Goal: Information Seeking & Learning: Learn about a topic

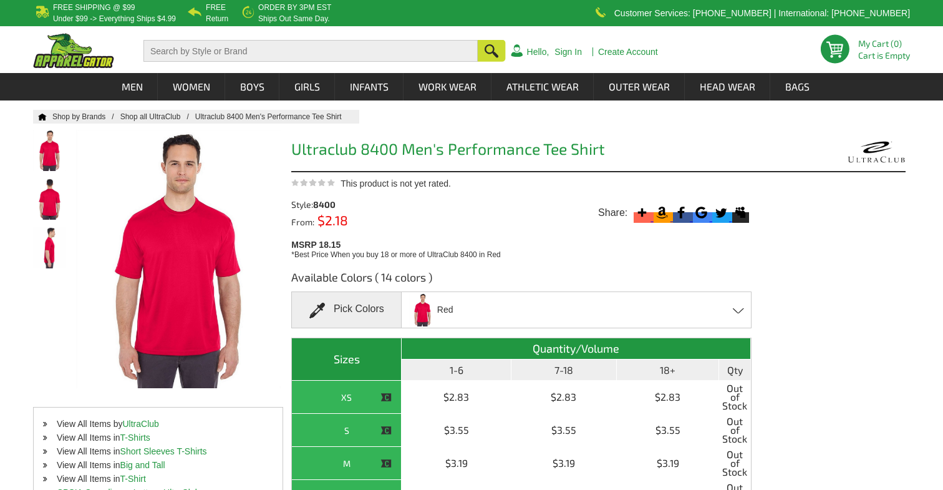
click at [501, 308] on div "Red Black - Closeout Charcoal - Closeout Columbia Blue - Closeout Forest Green …" at bounding box center [576, 309] width 350 height 37
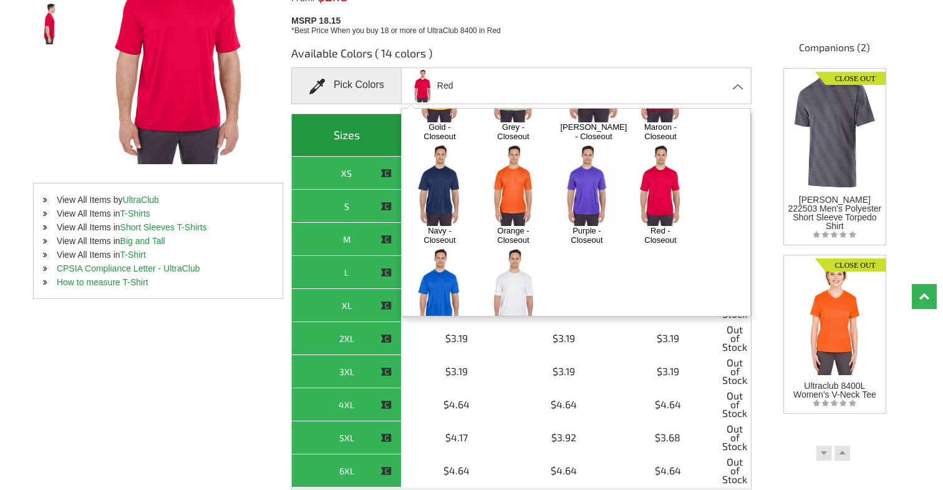
scroll to position [213, 0]
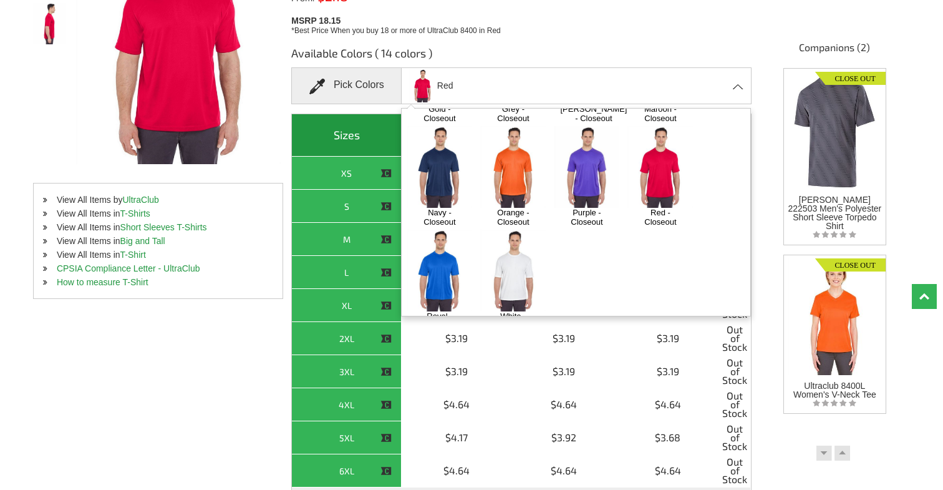
click at [513, 266] on img at bounding box center [512, 270] width 65 height 82
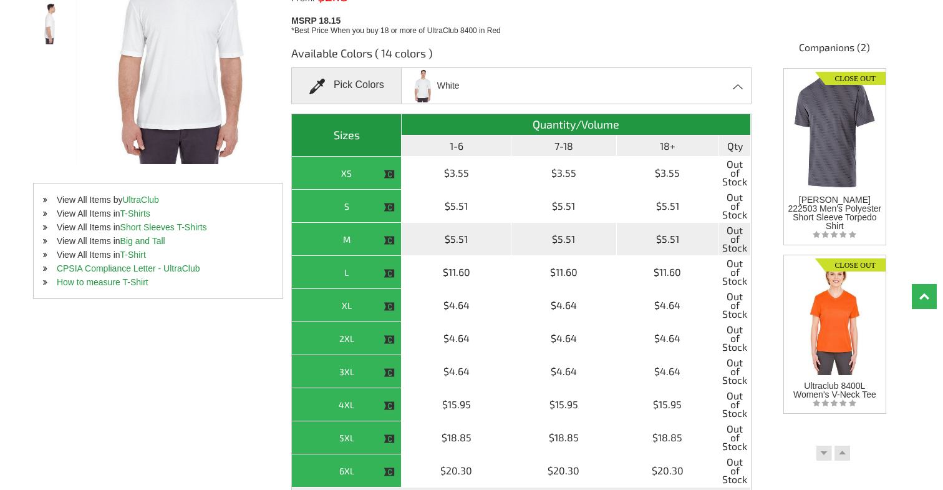
scroll to position [0, 0]
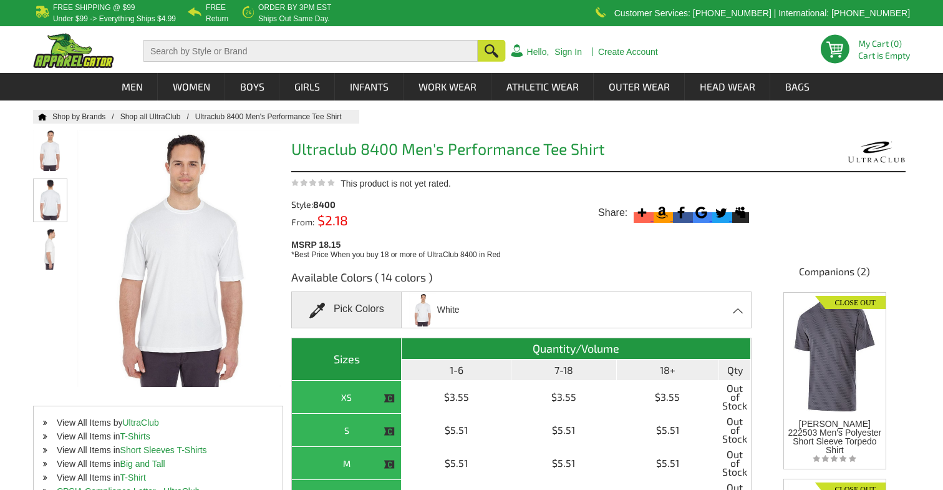
click at [46, 209] on img at bounding box center [50, 199] width 33 height 41
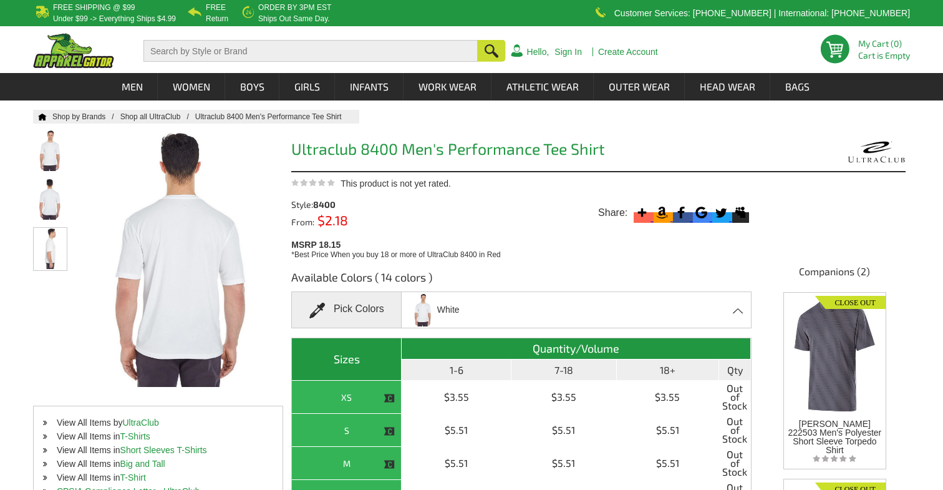
click at [49, 262] on img at bounding box center [50, 248] width 33 height 41
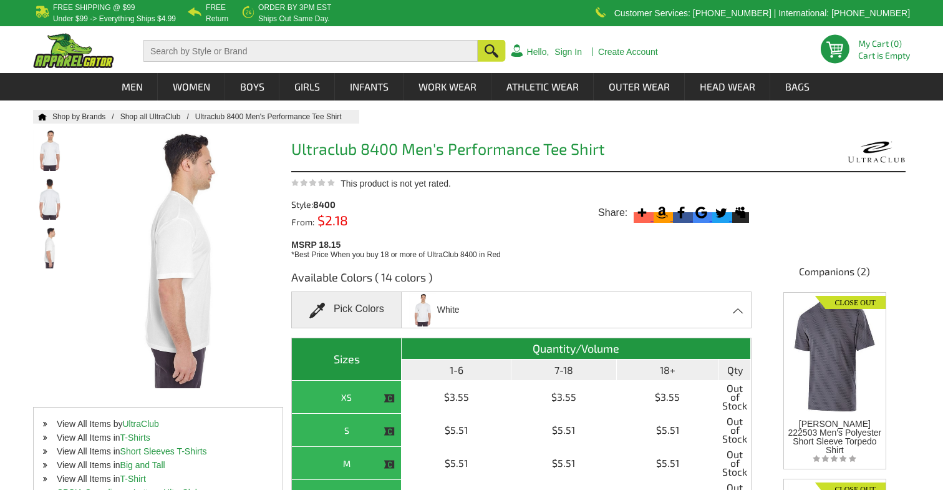
click at [524, 314] on div "White Black - Closeout Charcoal - Closeout Columbia Blue - Closeout Forest Gree…" at bounding box center [576, 309] width 350 height 37
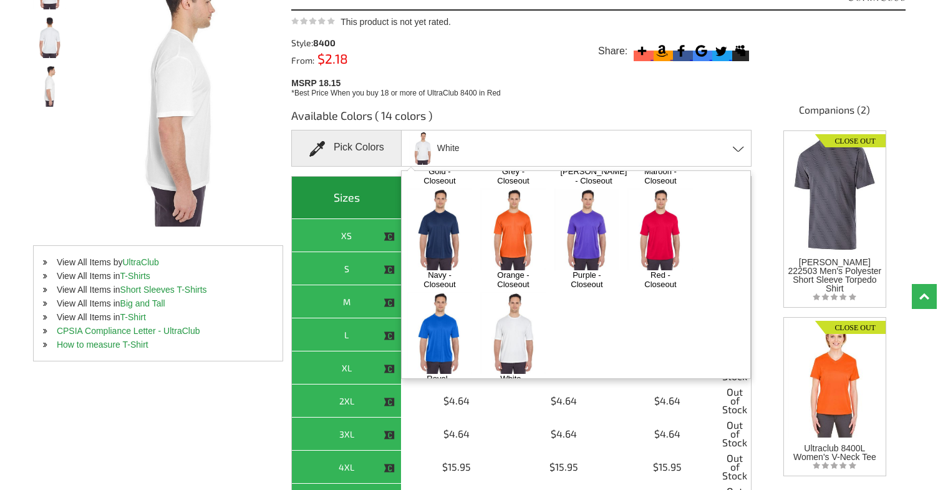
scroll to position [161, 0]
click at [515, 223] on img at bounding box center [512, 230] width 65 height 82
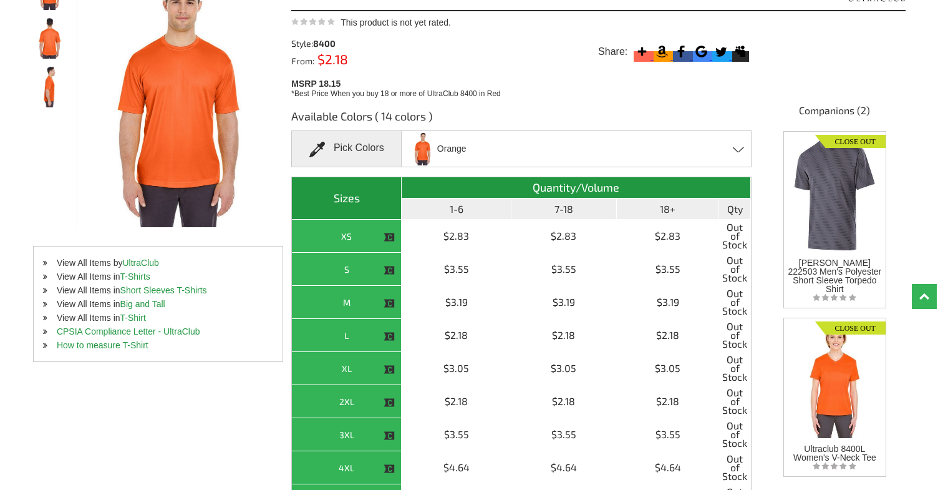
click at [498, 149] on div "Orange Black - Closeout Charcoal - Closeout Columbia Blue - Closeout Forest Gre…" at bounding box center [576, 148] width 350 height 37
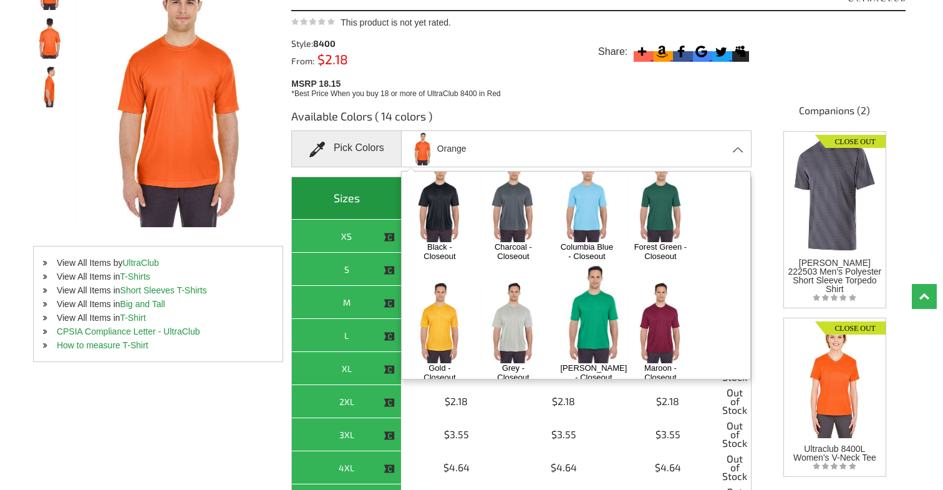
scroll to position [0, 0]
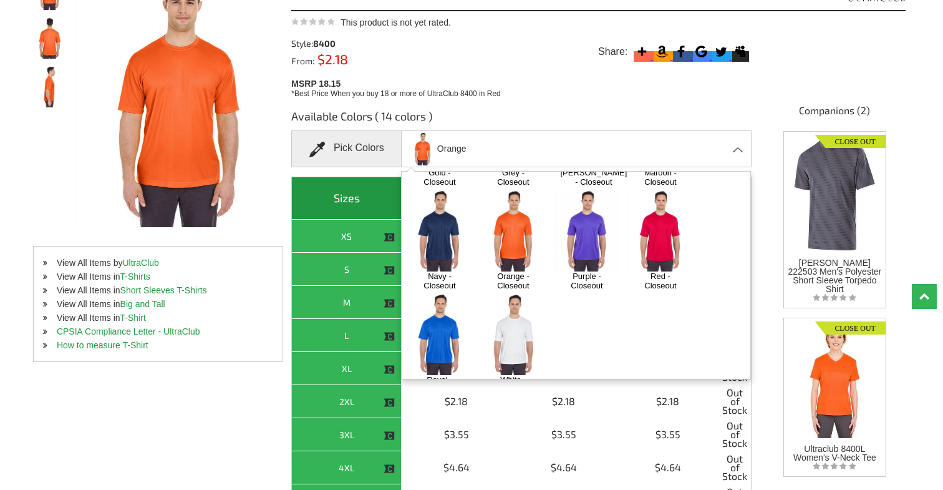
click at [513, 319] on img at bounding box center [512, 334] width 65 height 82
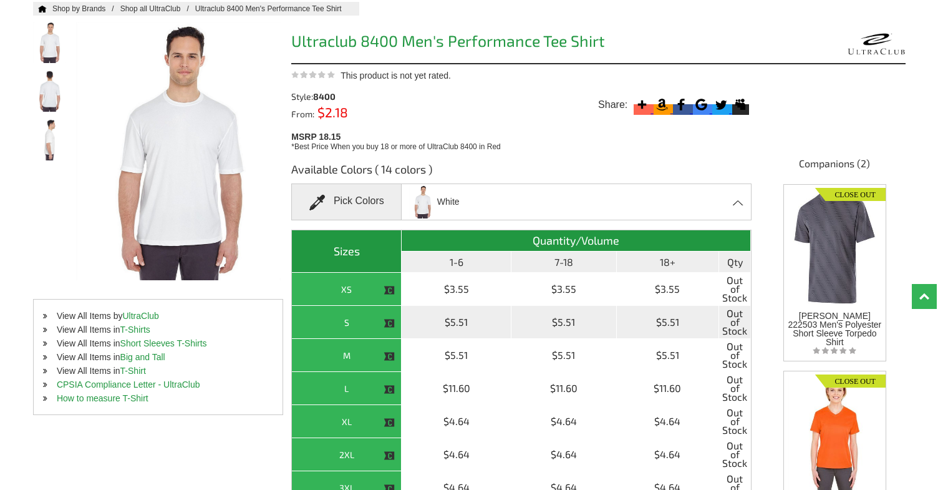
scroll to position [86, 0]
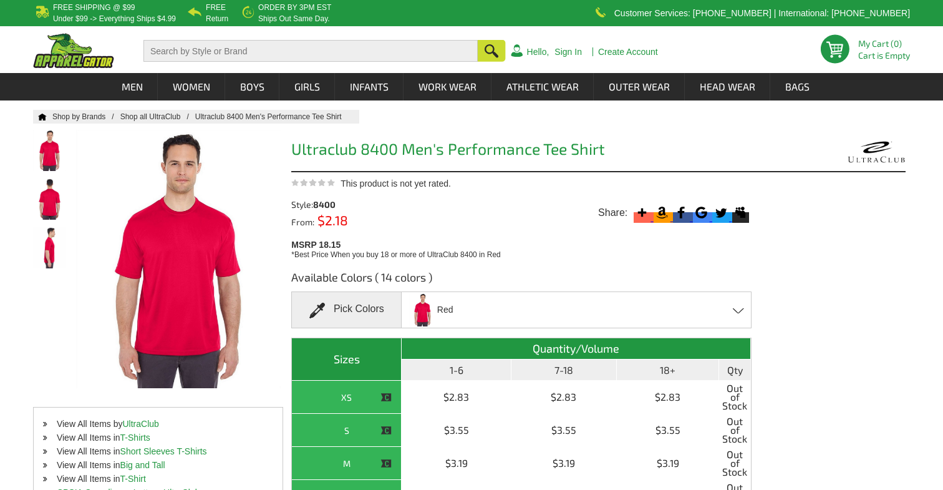
click at [483, 314] on div "Red Black - Closeout Charcoal - Closeout Columbia Blue - Closeout Forest Green …" at bounding box center [576, 309] width 350 height 37
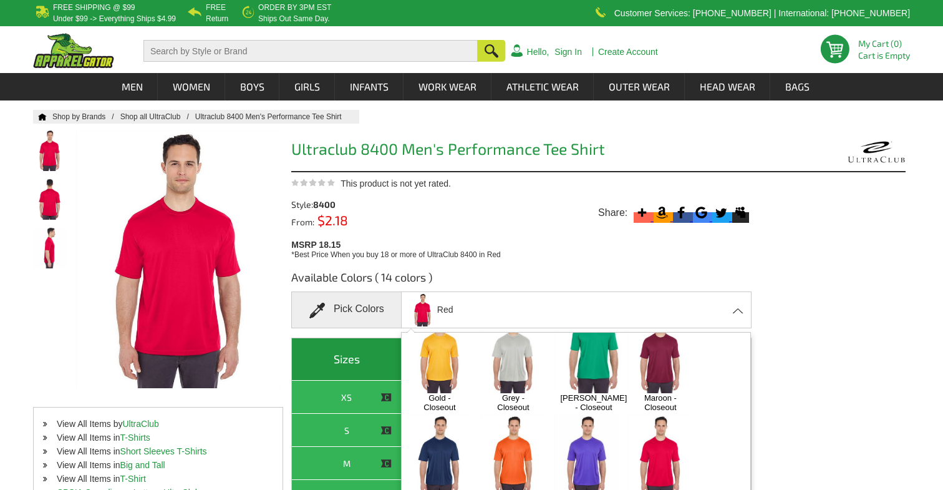
scroll to position [213, 0]
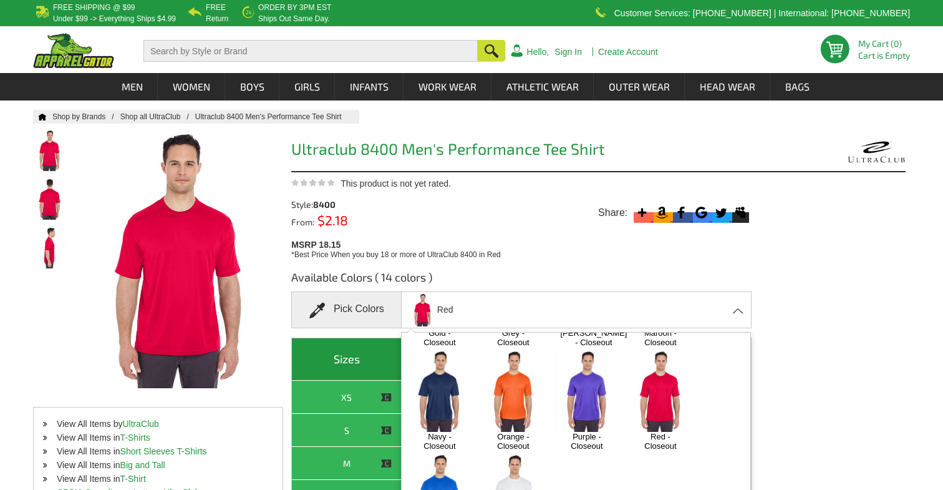
click at [510, 456] on img at bounding box center [512, 494] width 65 height 82
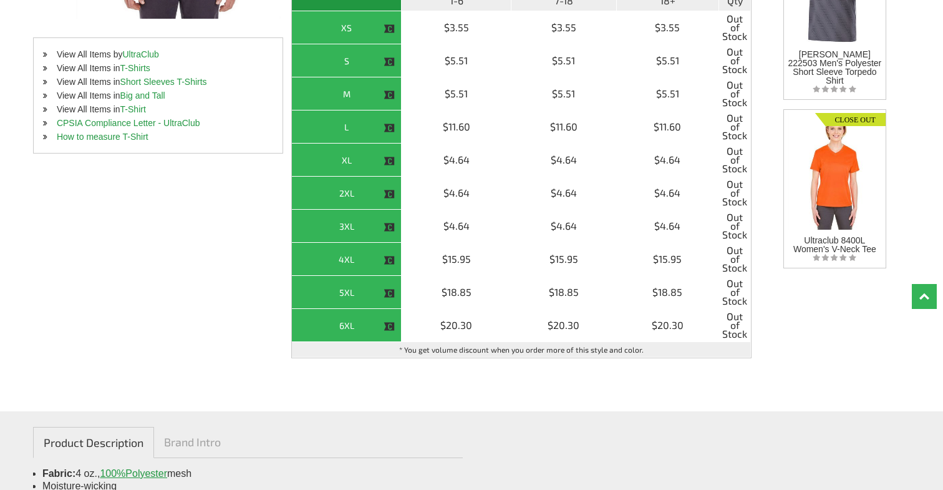
scroll to position [401, 0]
